Goal: Task Accomplishment & Management: Manage account settings

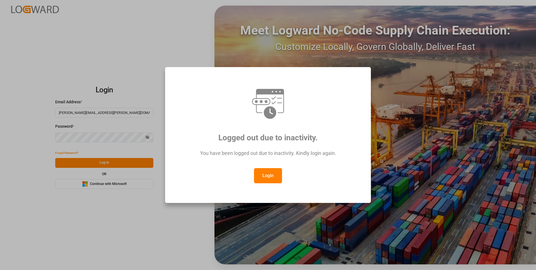
click at [273, 178] on button "Login" at bounding box center [268, 175] width 28 height 15
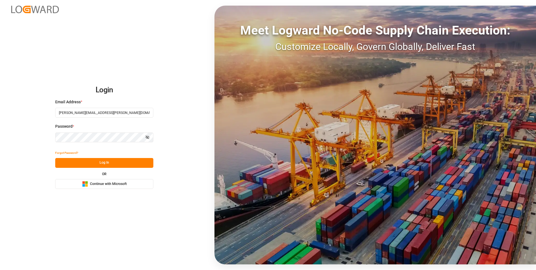
click at [100, 163] on button "Log In" at bounding box center [104, 163] width 98 height 10
